Goal: Task Accomplishment & Management: Complete application form

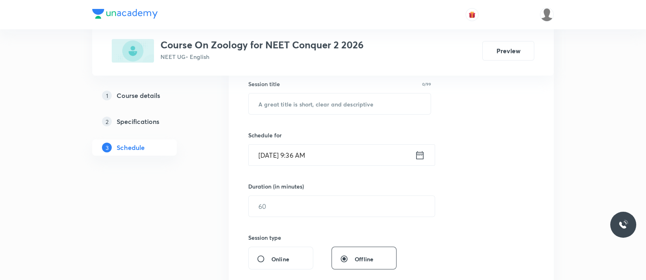
scroll to position [151, 0]
click at [277, 101] on input "text" at bounding box center [339, 103] width 182 height 21
paste input "Human Skeletal system - Locomotion and Movement"
click at [334, 104] on input "Human Skeletal system - Locomotion and Movement" at bounding box center [339, 103] width 182 height 21
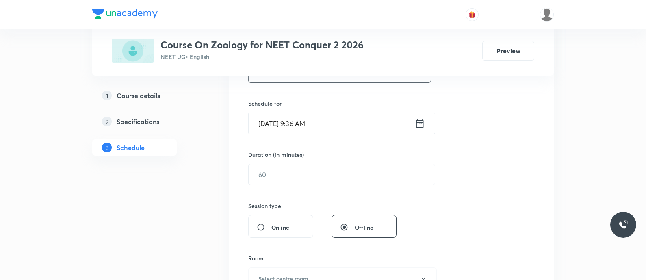
scroll to position [185, 0]
type input "Human Skeletal system - Locomotion and Movement"
click at [423, 121] on icon at bounding box center [419, 120] width 7 height 8
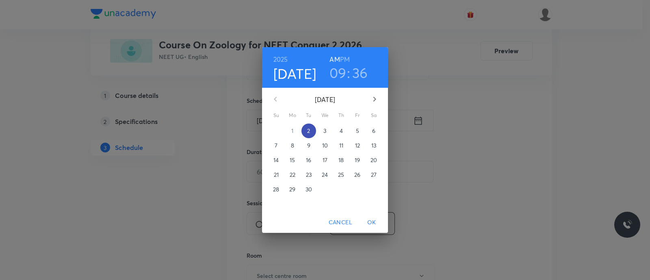
click at [309, 130] on p "2" at bounding box center [308, 131] width 3 height 8
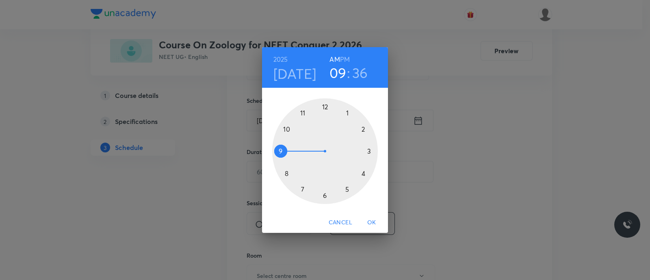
click at [286, 129] on div at bounding box center [325, 151] width 106 height 106
click at [326, 196] on div at bounding box center [325, 151] width 106 height 106
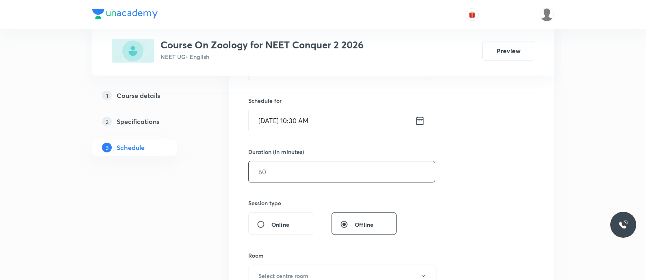
click at [298, 173] on input "text" at bounding box center [341, 171] width 186 height 21
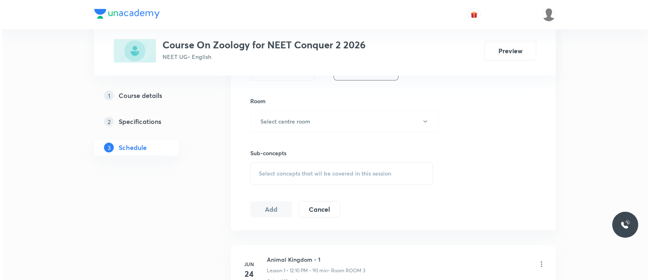
scroll to position [340, 0]
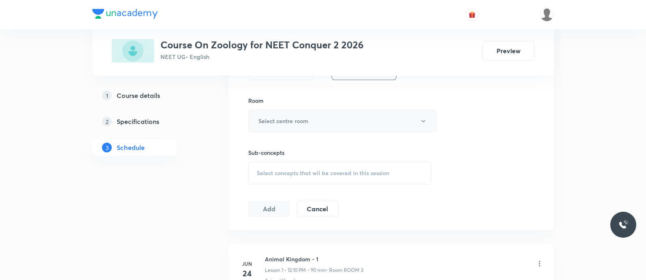
type input "90"
click at [283, 119] on h6 "Select centre room" at bounding box center [283, 121] width 50 height 9
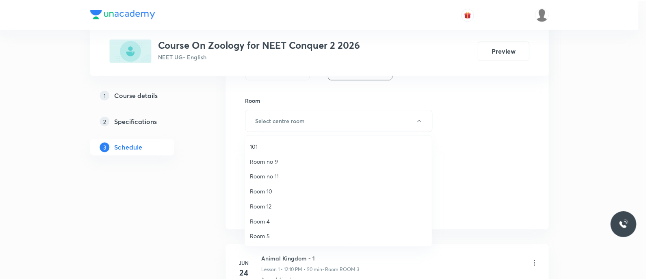
scroll to position [105, 0]
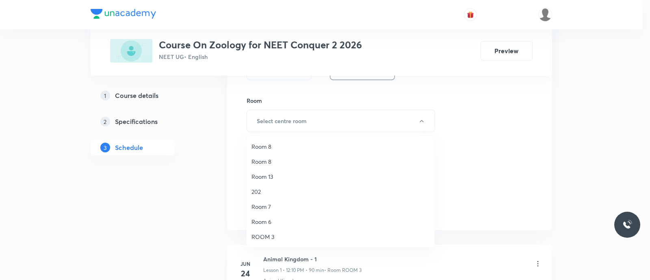
click at [266, 234] on span "ROOM 3" at bounding box center [340, 236] width 178 height 9
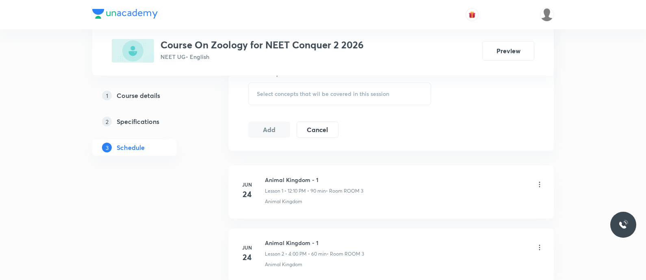
scroll to position [422, 0]
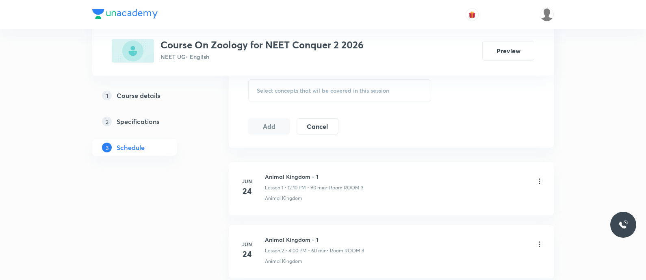
click at [273, 94] on div "Select concepts that wil be covered in this session" at bounding box center [339, 90] width 183 height 23
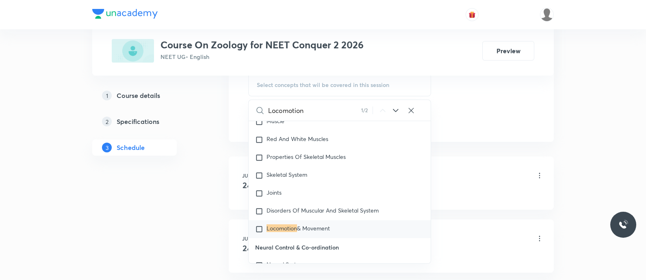
scroll to position [3823, 0]
type input "Locomotion"
click at [280, 223] on mark "Locomotion" at bounding box center [281, 227] width 30 height 8
checkbox input "true"
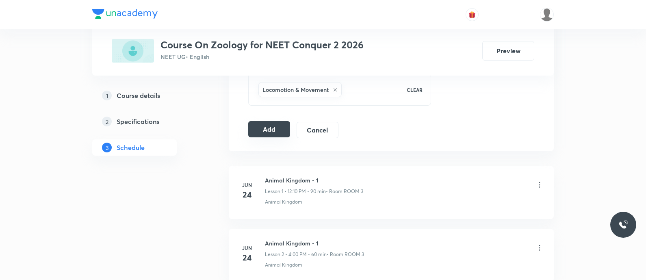
click at [272, 127] on button "Add" at bounding box center [269, 129] width 42 height 16
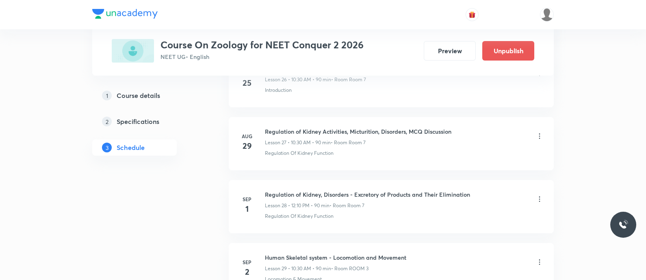
scroll to position [1819, 0]
